Goal: Task Accomplishment & Management: Complete application form

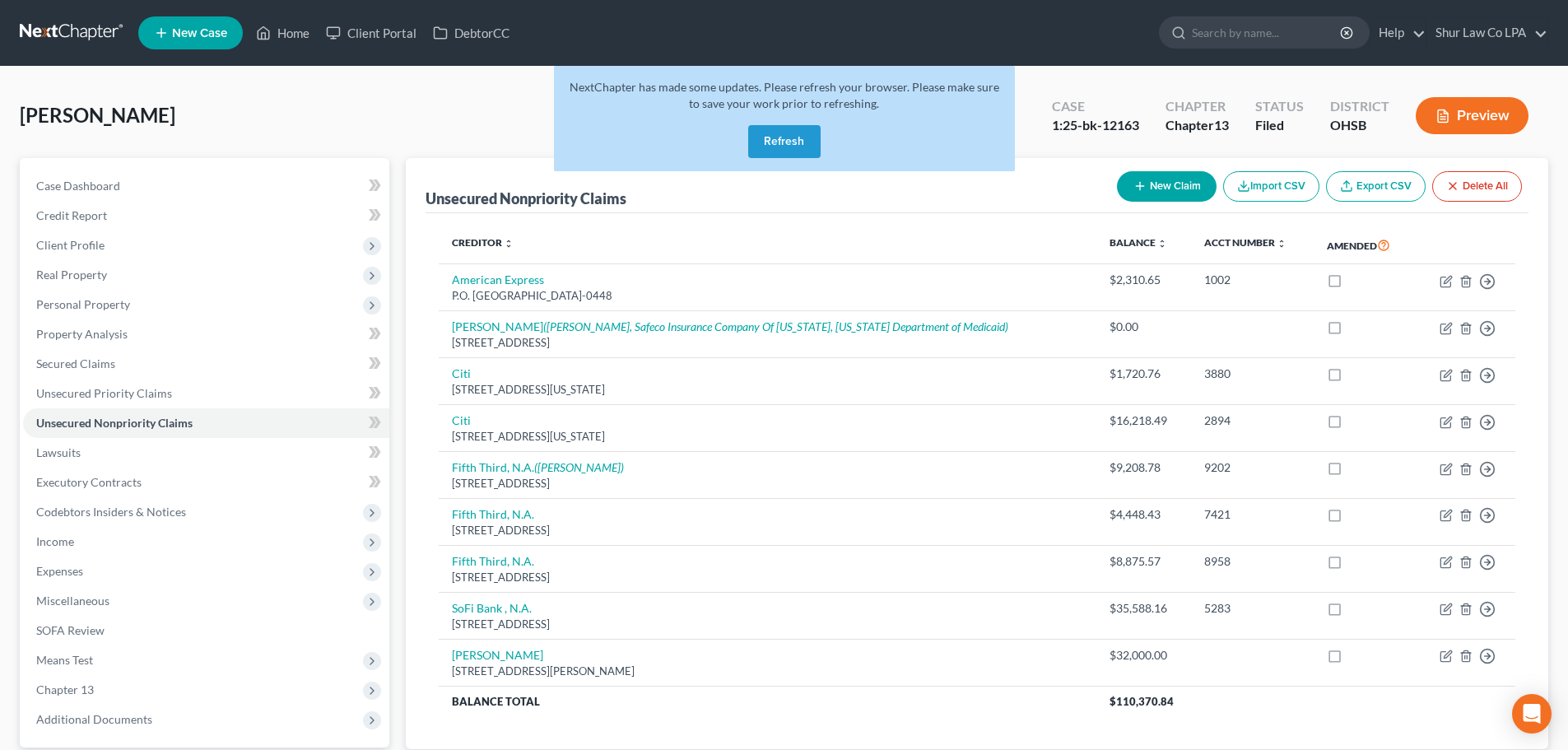
click at [611, 141] on button "Refresh" at bounding box center [784, 141] width 73 height 33
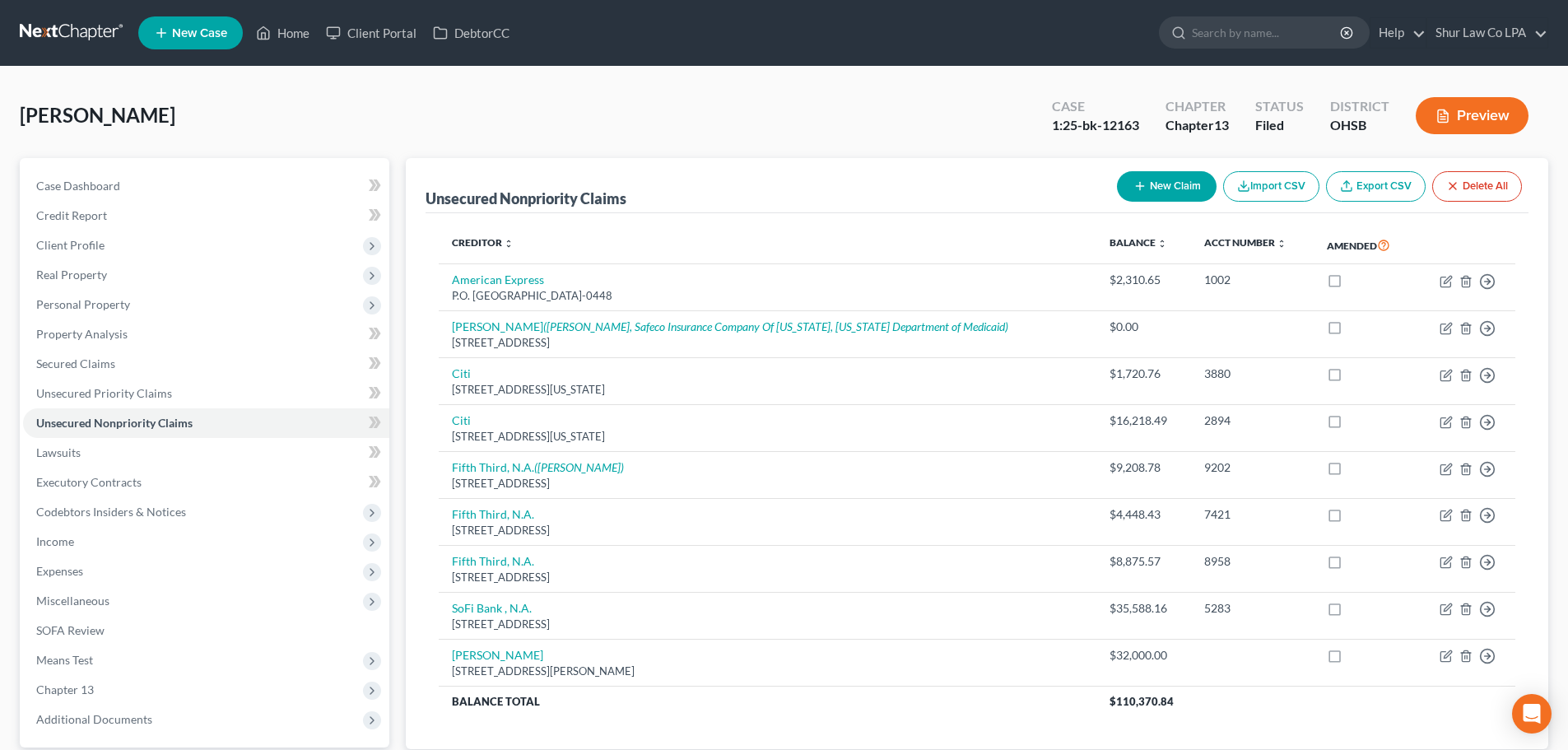
click at [39, 29] on link at bounding box center [72, 32] width 105 height 30
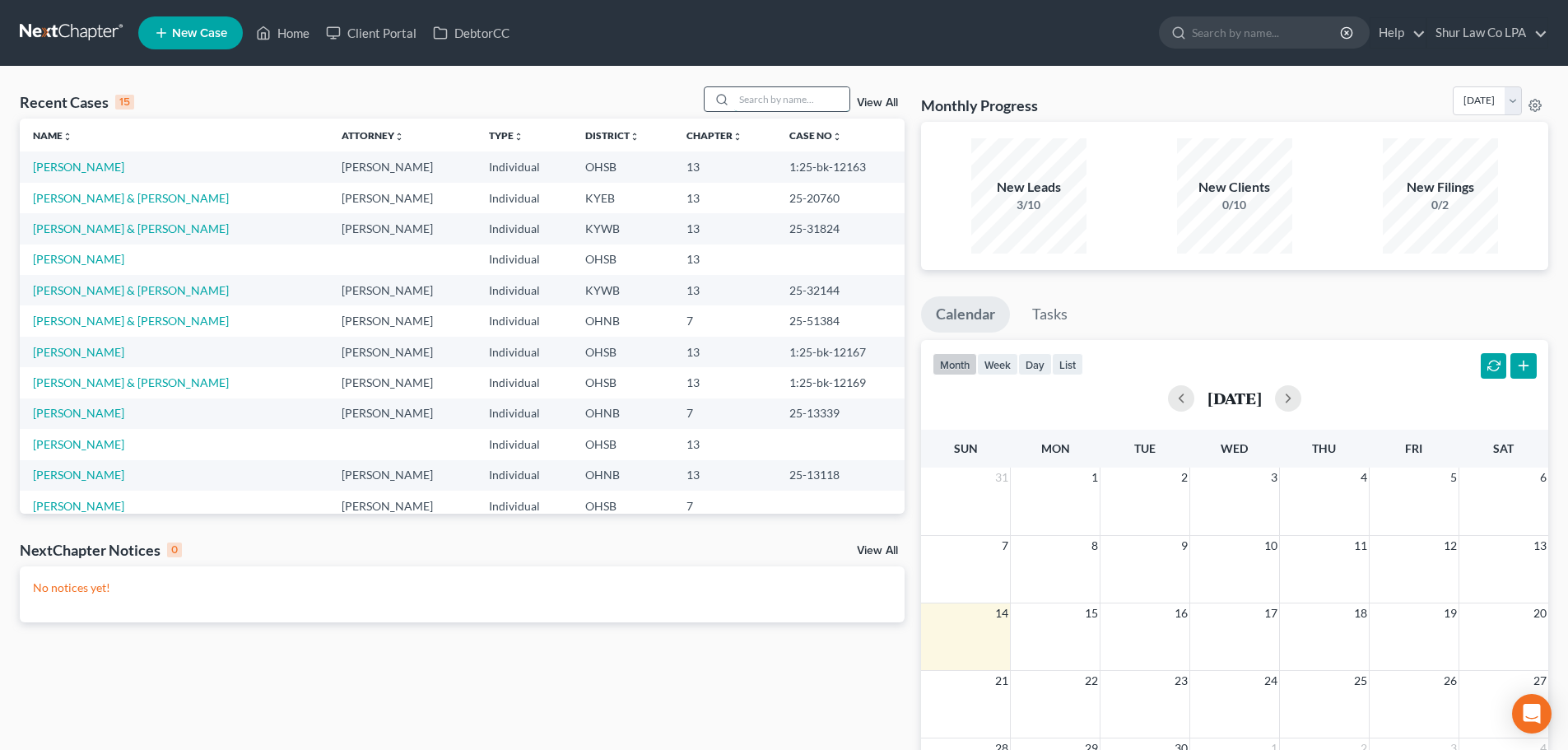
click at [751, 100] on input "search" at bounding box center [792, 99] width 115 height 24
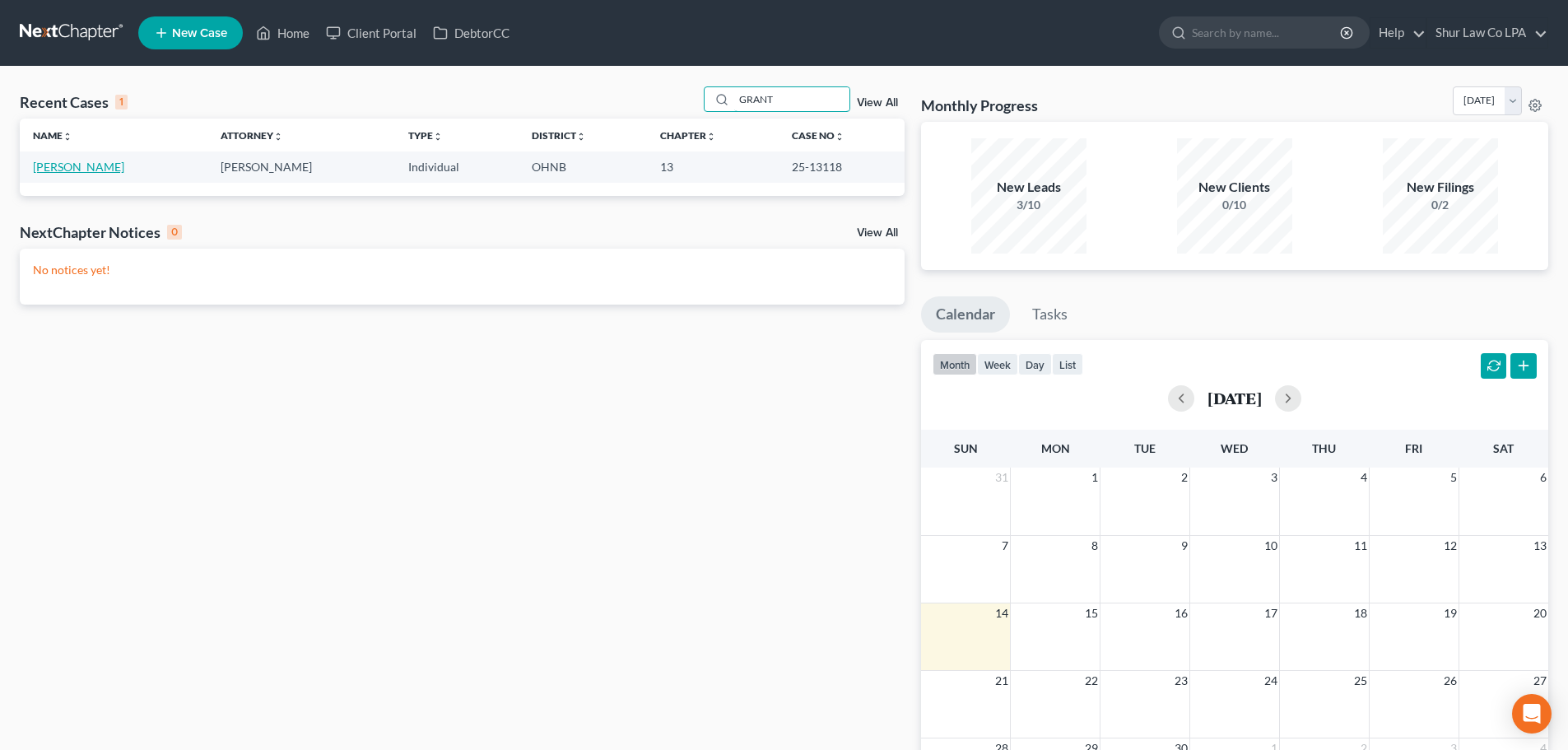
type input "GRANT"
click at [103, 170] on link "[PERSON_NAME]" at bounding box center [79, 167] width 92 height 14
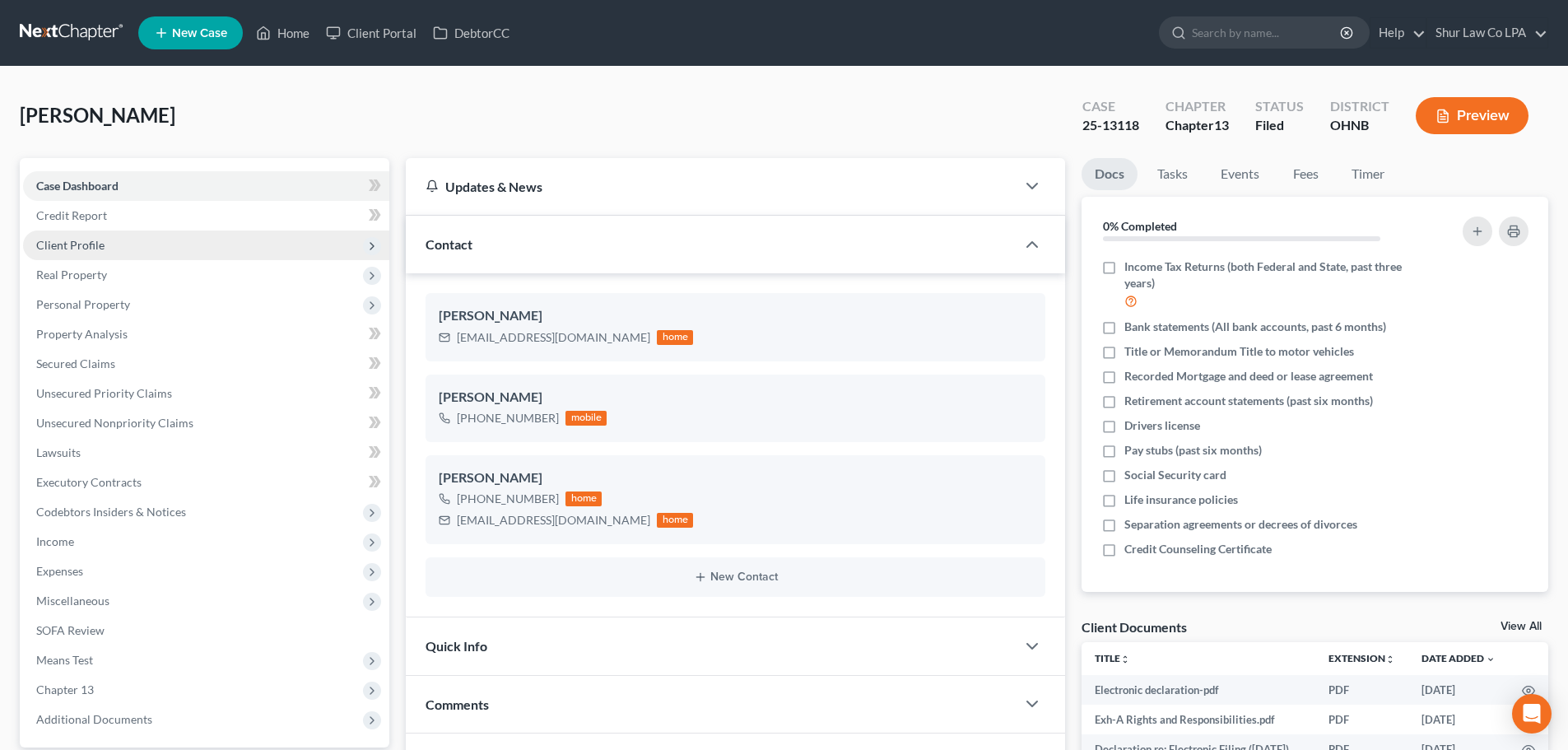
click at [174, 238] on span "Client Profile" at bounding box center [206, 245] width 366 height 30
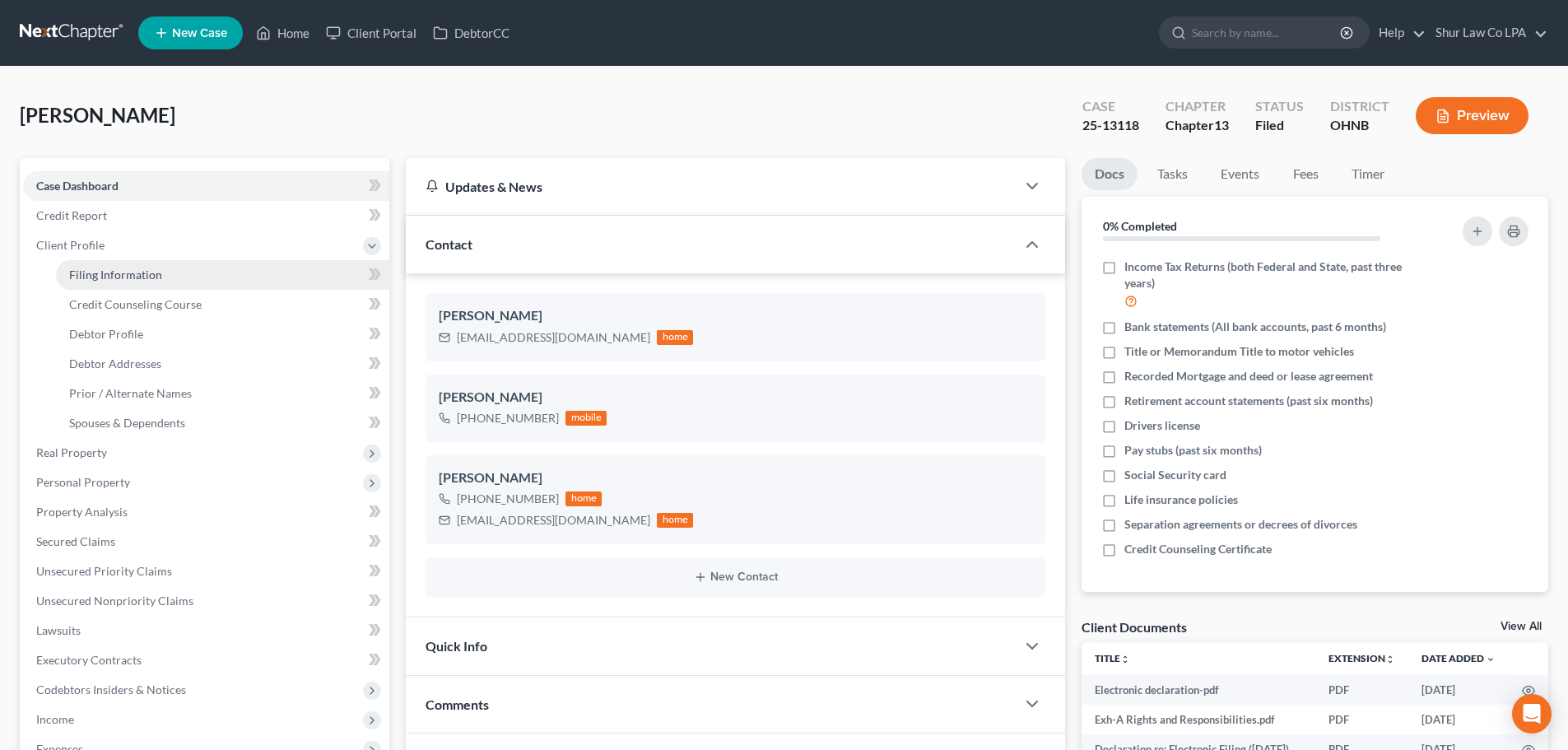
click at [223, 274] on link "Filing Information" at bounding box center [222, 275] width 333 height 30
select select "1"
select select "0"
select select "3"
select select "1"
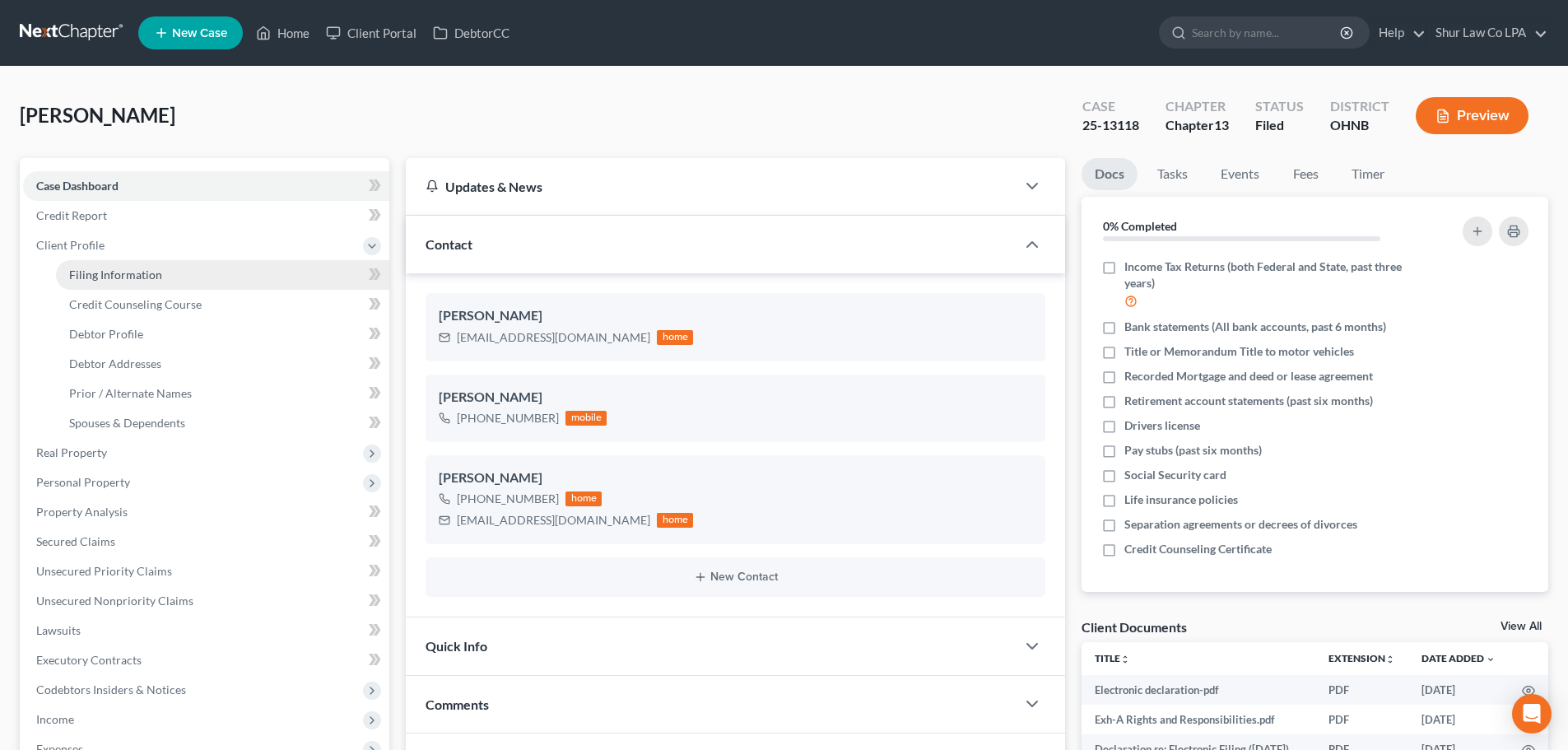
select select "1"
select select "36"
